Goal: Information Seeking & Learning: Learn about a topic

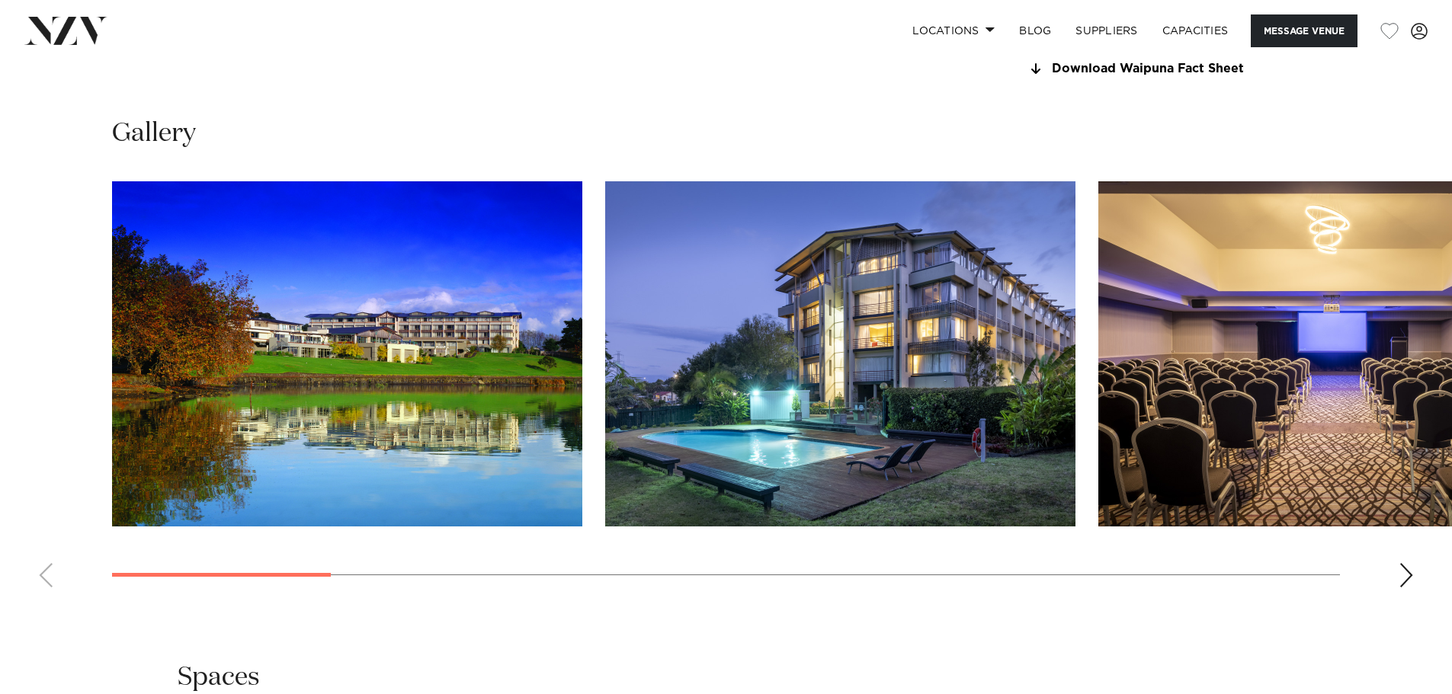
scroll to position [1601, 0]
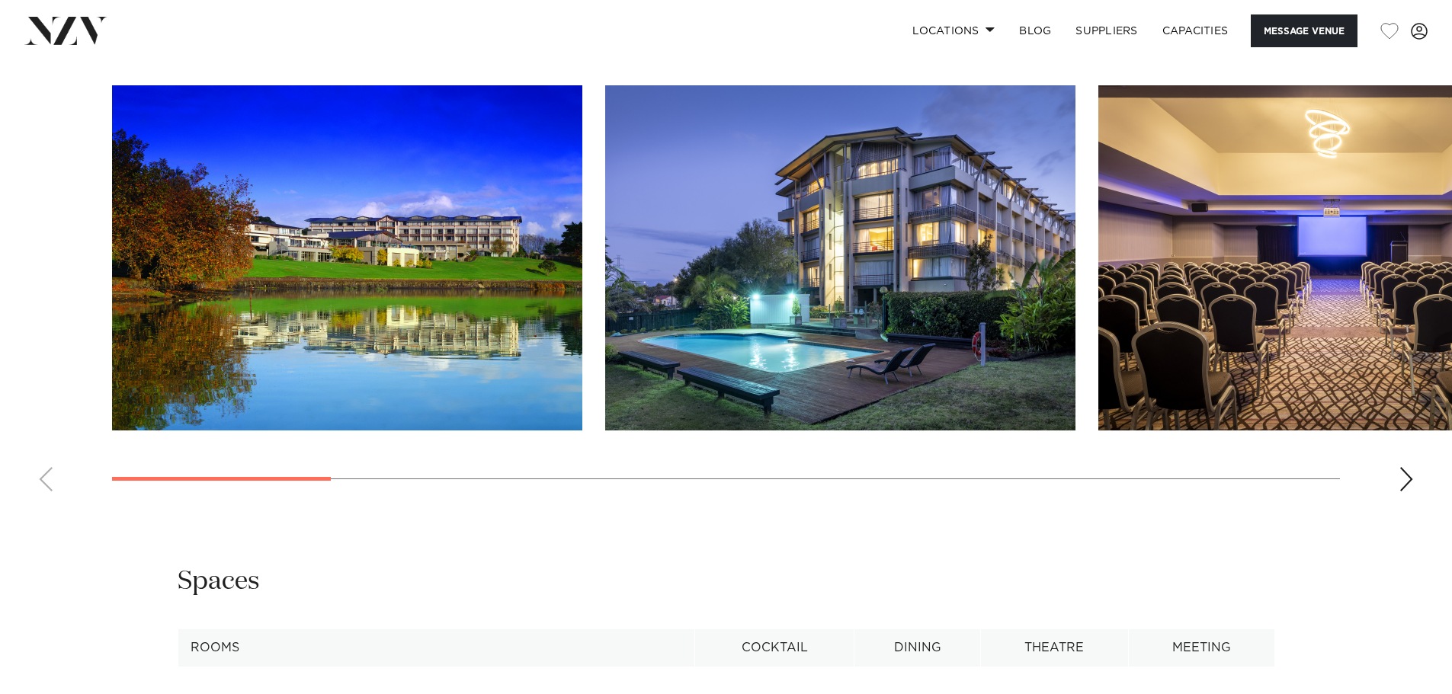
click at [1404, 492] on div "Next slide" at bounding box center [1406, 479] width 15 height 24
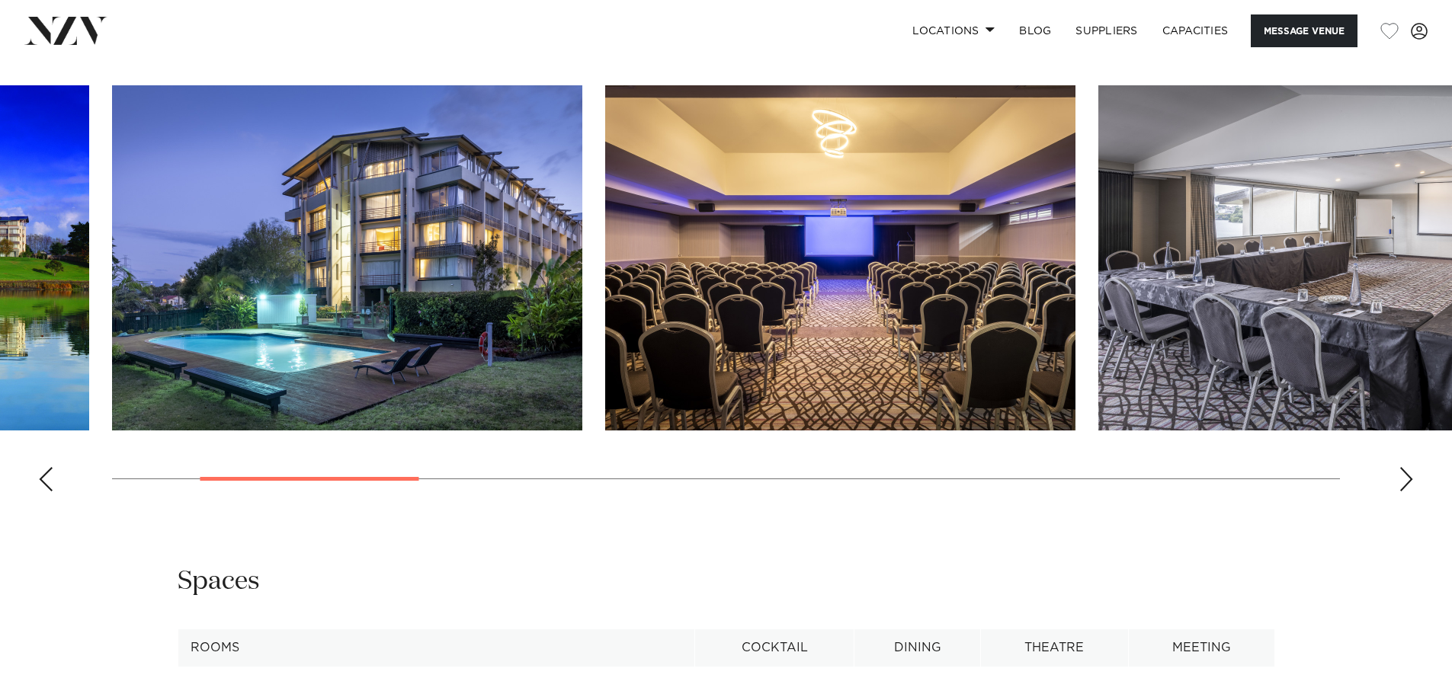
click at [1405, 492] on div "Next slide" at bounding box center [1406, 479] width 15 height 24
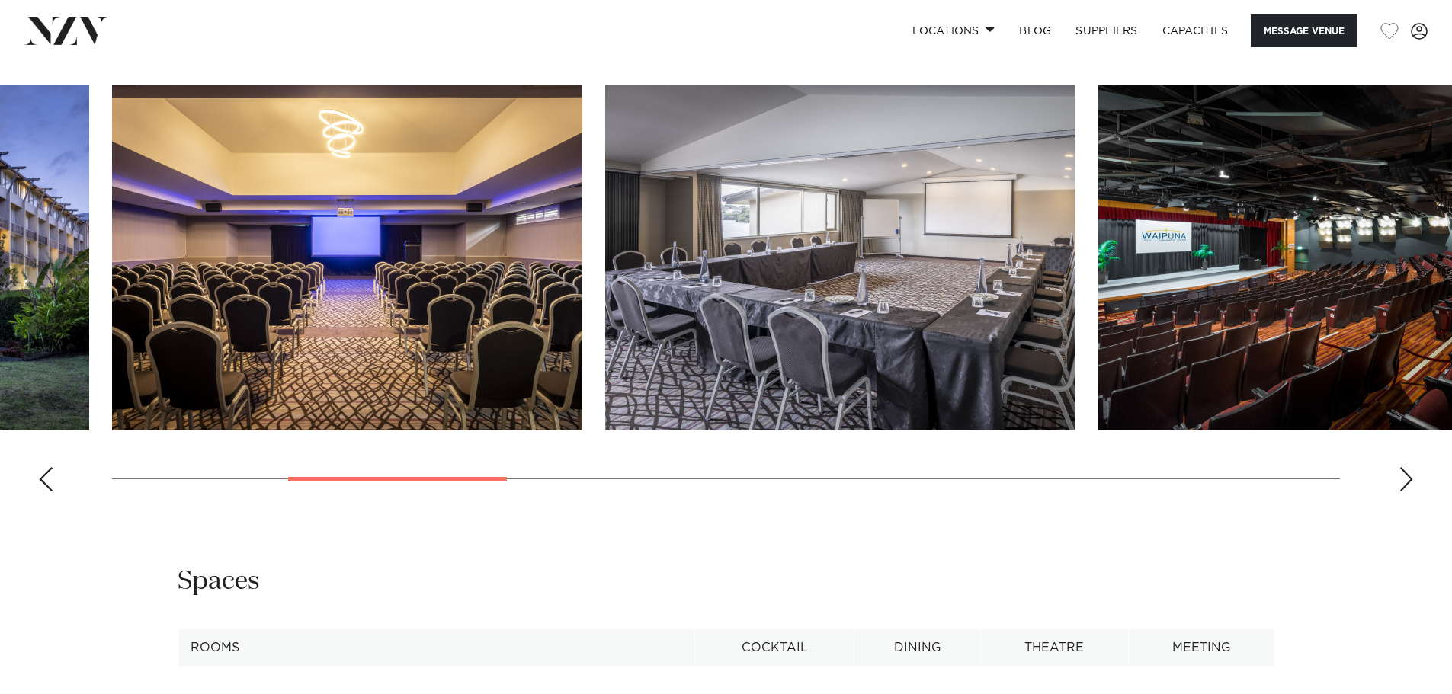
click at [1405, 492] on div "Next slide" at bounding box center [1406, 479] width 15 height 24
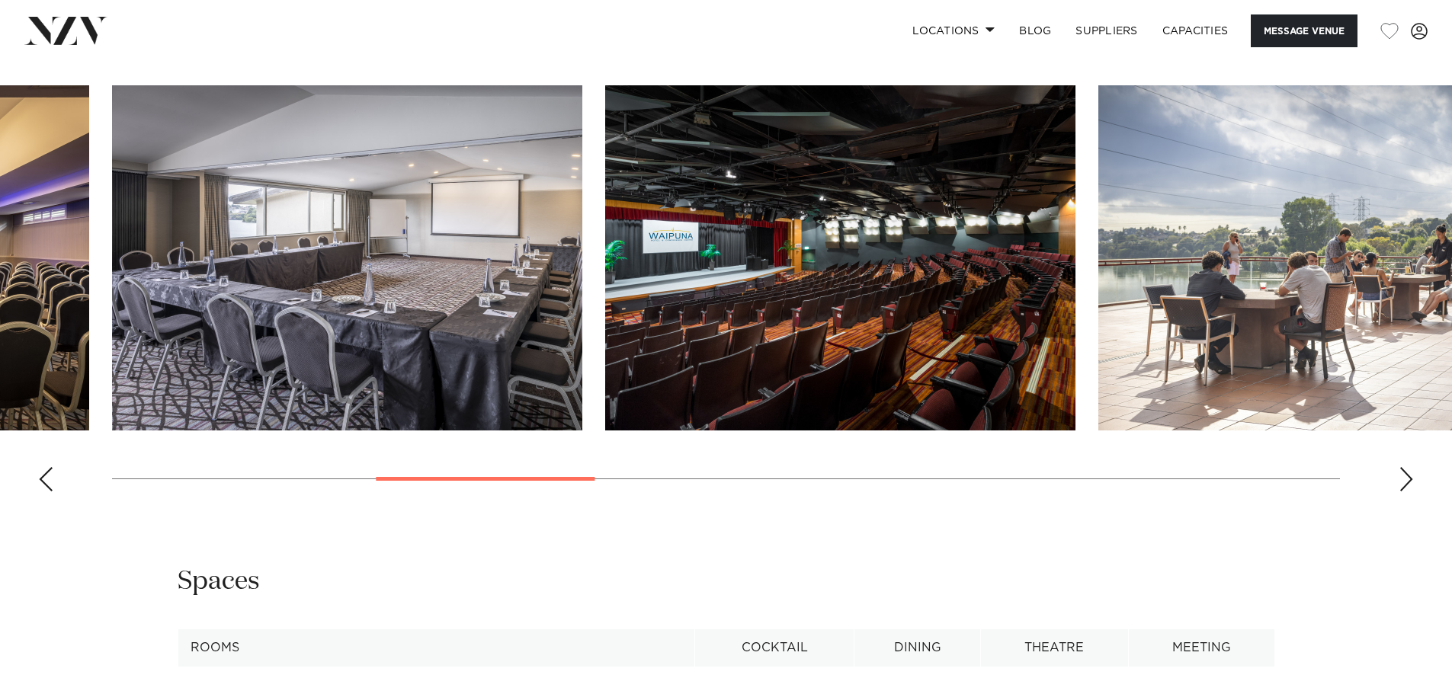
click at [1405, 492] on div "Next slide" at bounding box center [1406, 479] width 15 height 24
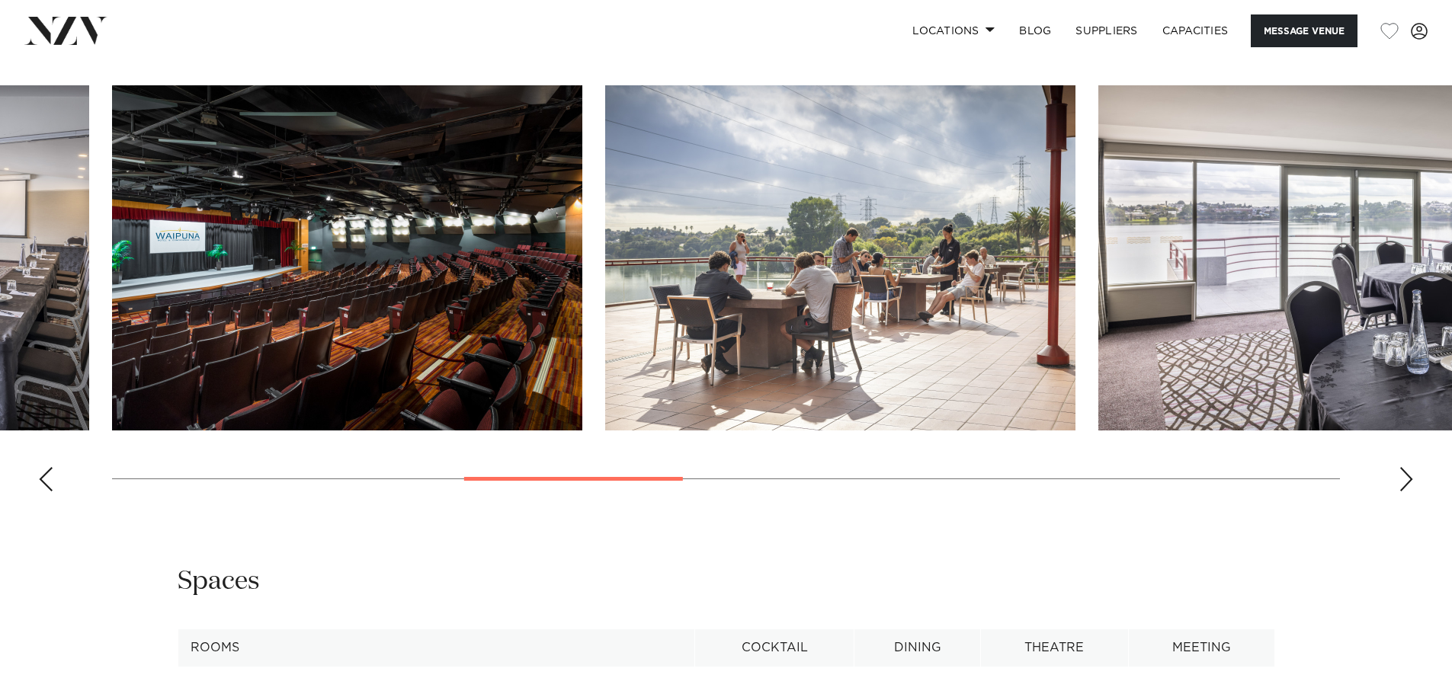
click at [1405, 492] on div "Next slide" at bounding box center [1406, 479] width 15 height 24
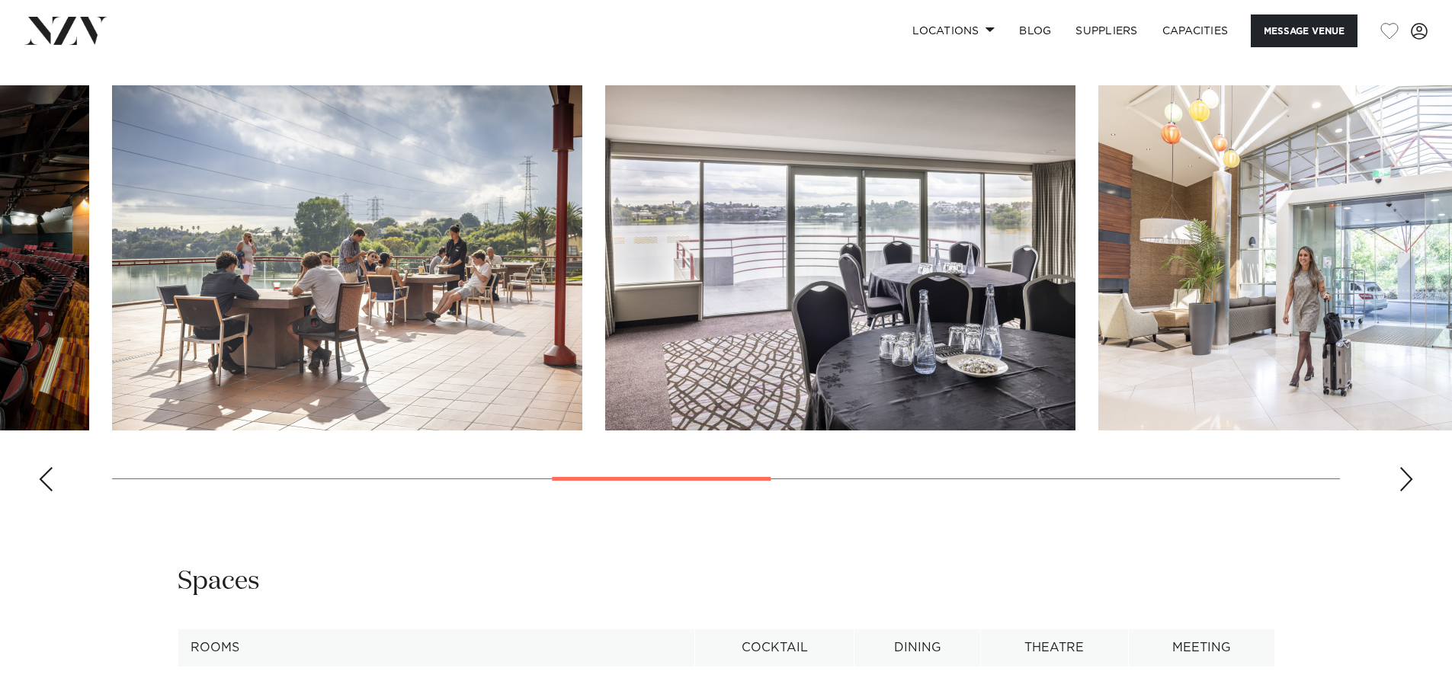
click at [1405, 492] on div "Next slide" at bounding box center [1406, 479] width 15 height 24
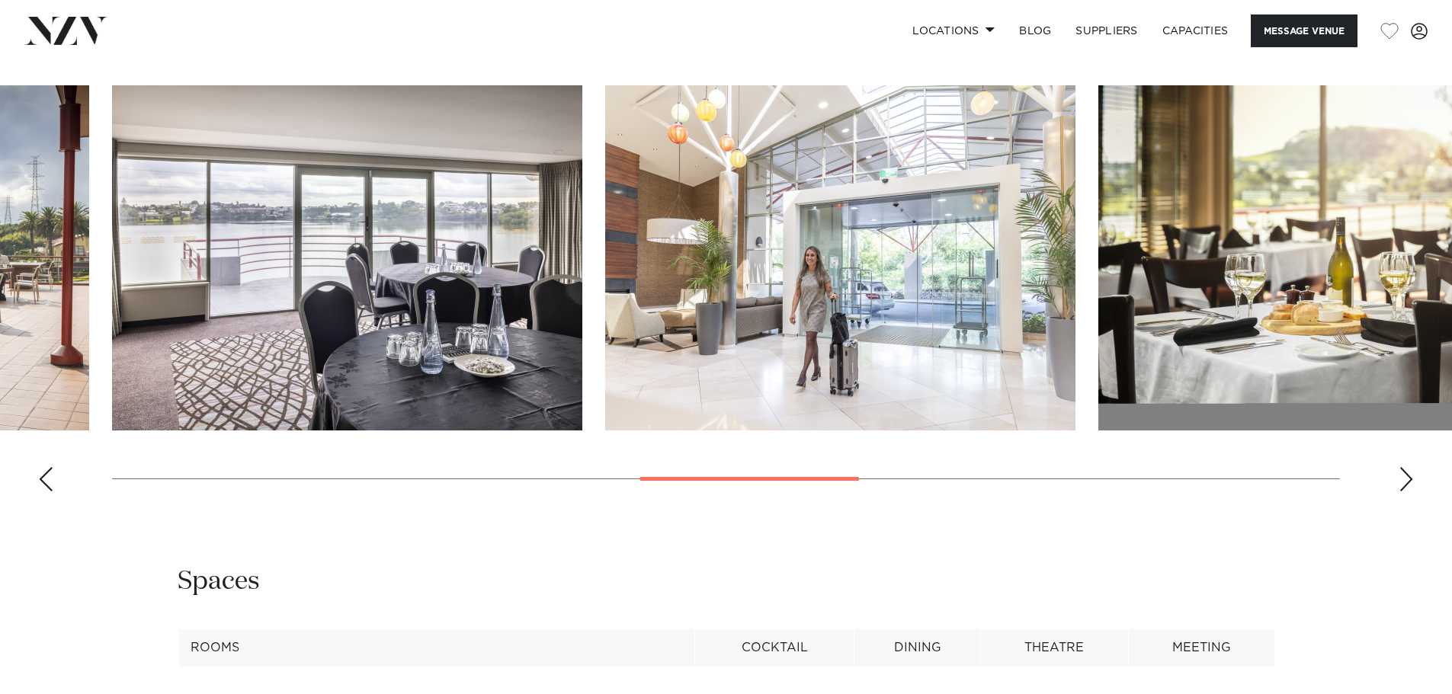
click at [1405, 492] on div "Next slide" at bounding box center [1406, 479] width 15 height 24
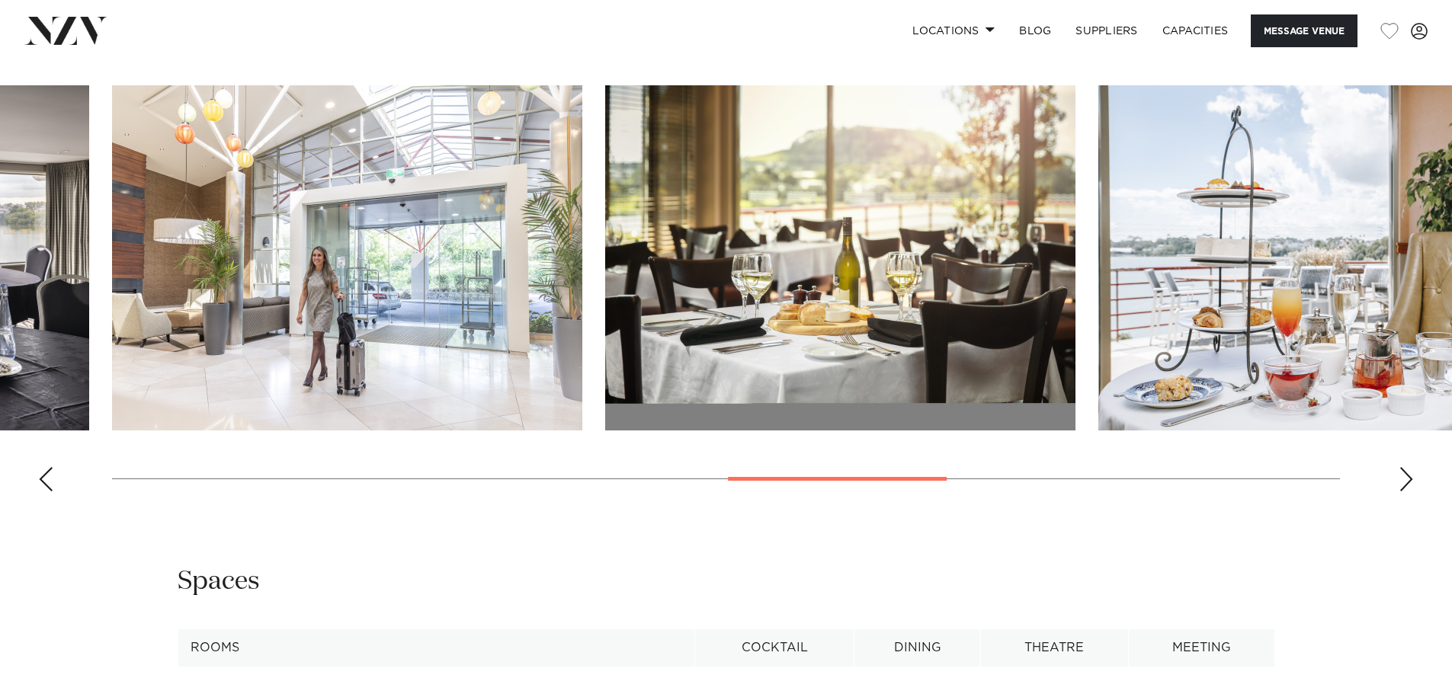
click at [1405, 492] on div "Next slide" at bounding box center [1406, 479] width 15 height 24
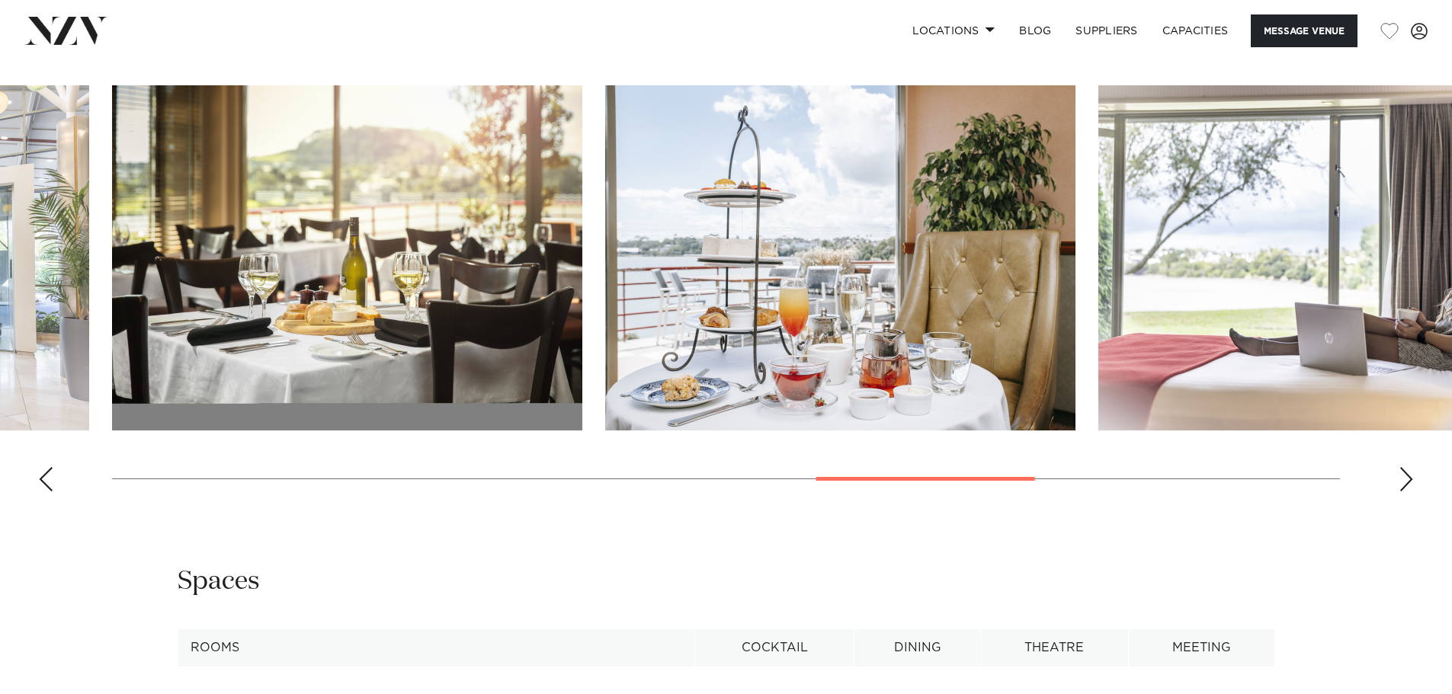
click at [1405, 492] on div "Next slide" at bounding box center [1406, 479] width 15 height 24
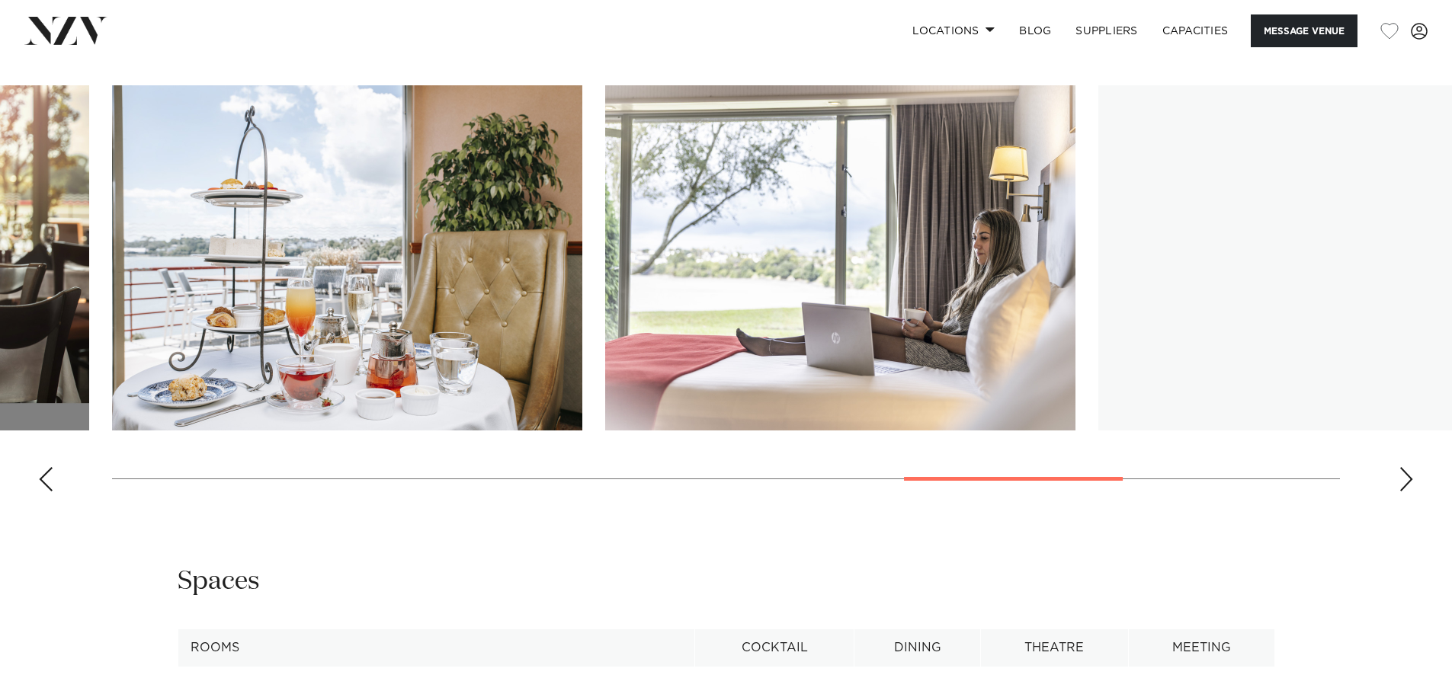
click at [1405, 492] on div "Next slide" at bounding box center [1406, 479] width 15 height 24
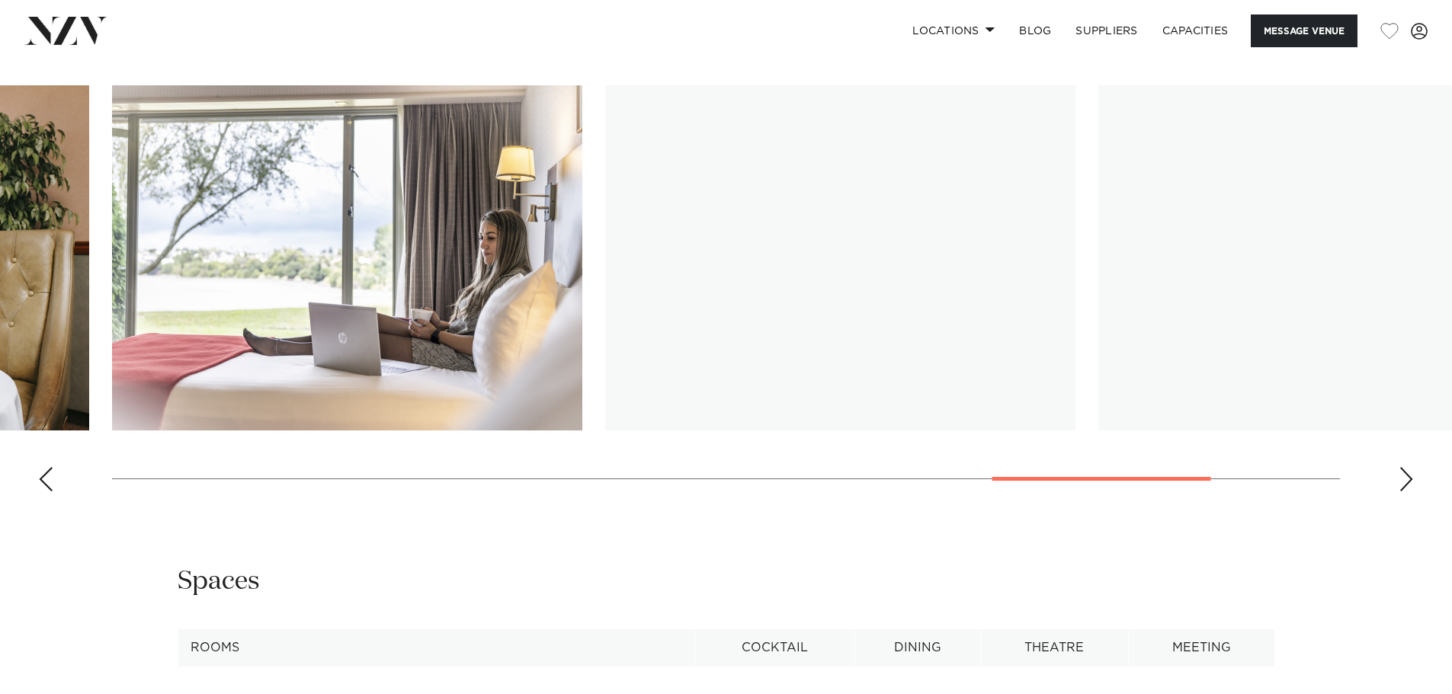
click at [1405, 492] on div "Next slide" at bounding box center [1406, 479] width 15 height 24
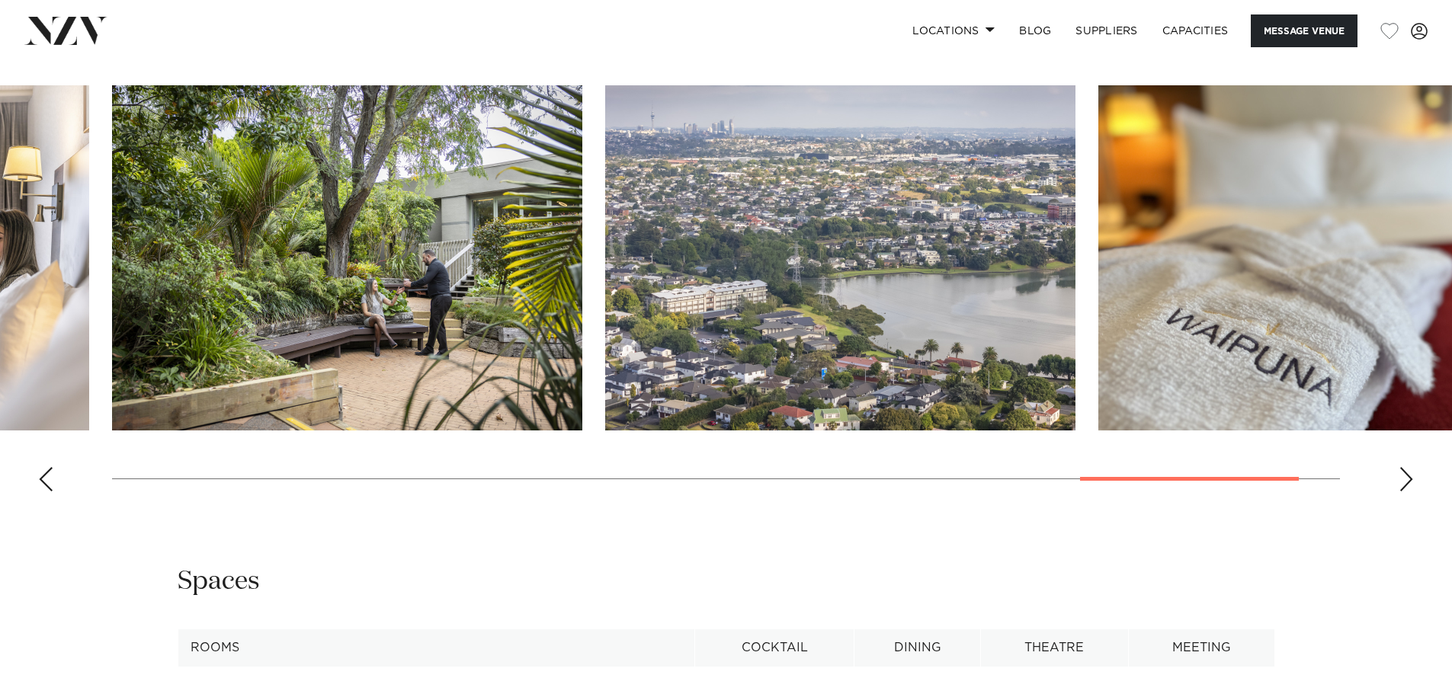
click at [1405, 492] on div "Next slide" at bounding box center [1406, 479] width 15 height 24
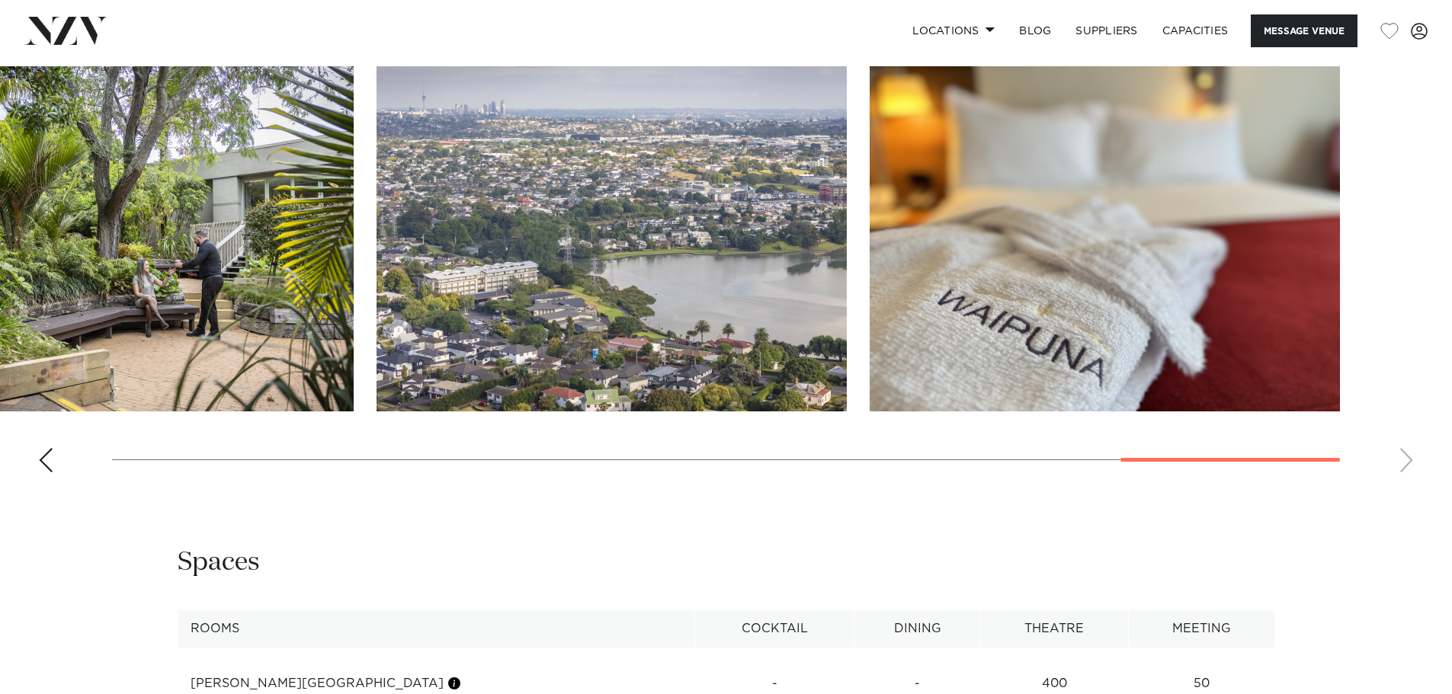
scroll to position [1598, 0]
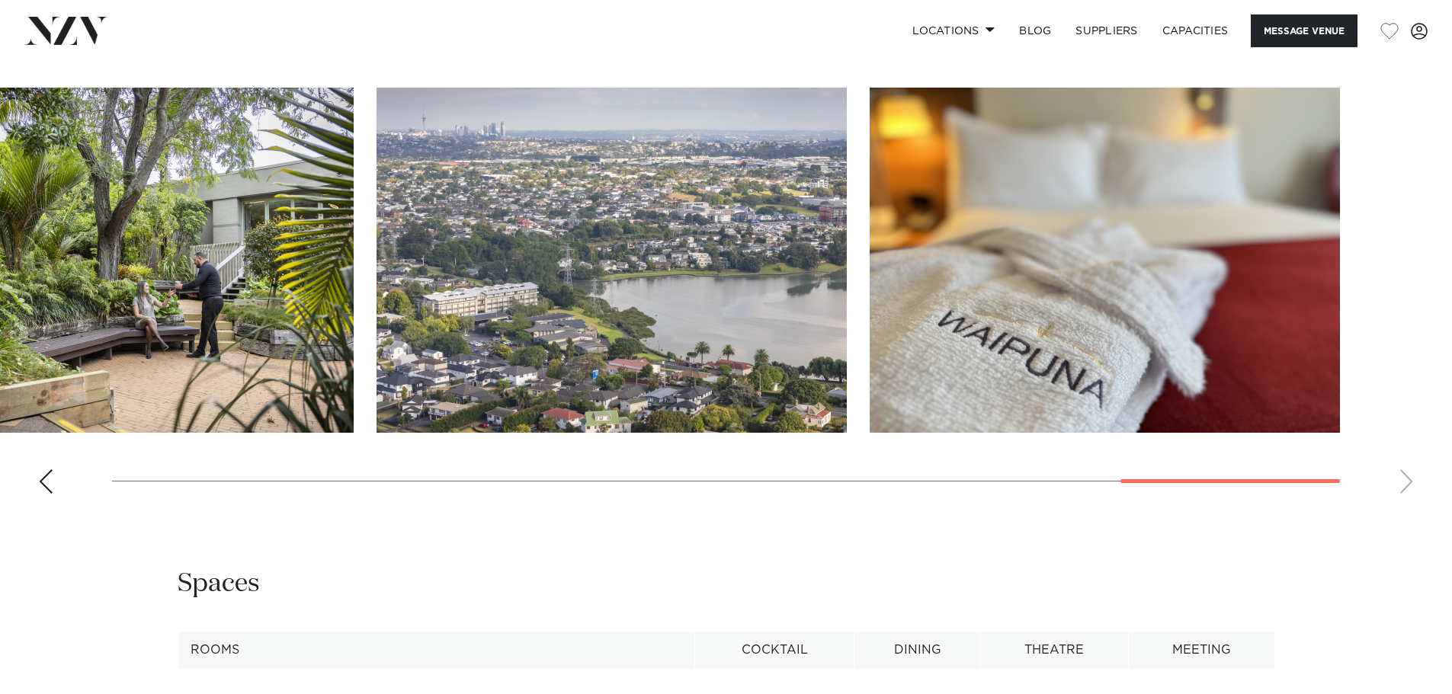
click at [1405, 506] on swiper-container at bounding box center [726, 297] width 1452 height 418
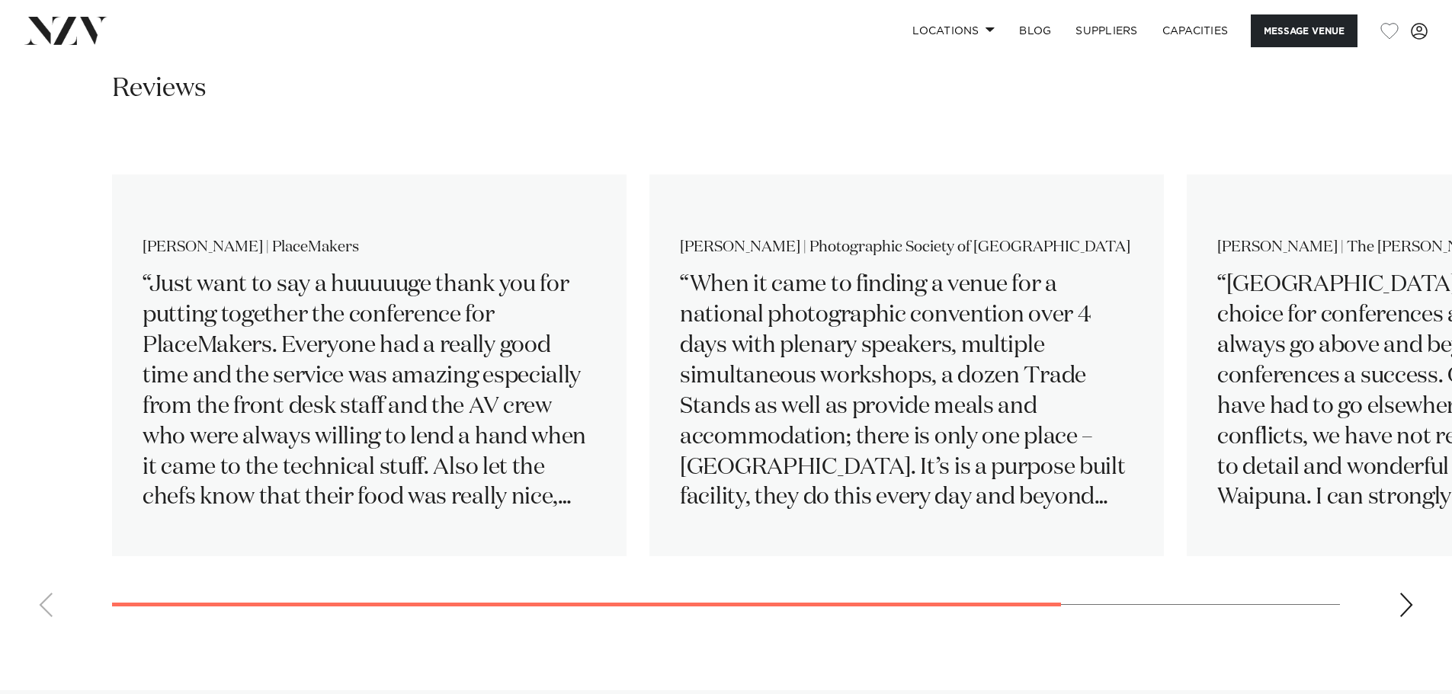
scroll to position [2589, 0]
